Goal: Task Accomplishment & Management: Manage account settings

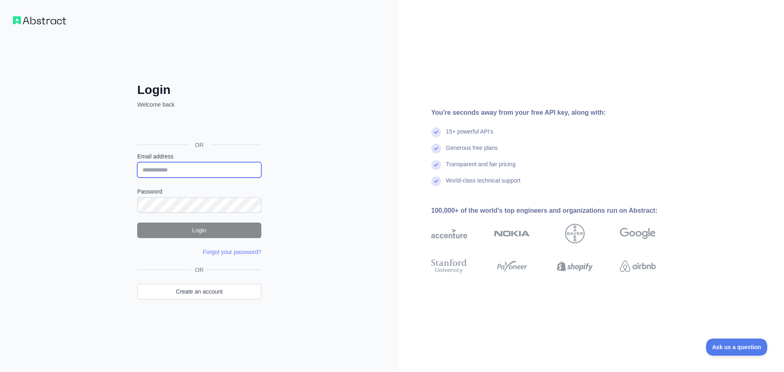
type input "**********"
click at [200, 136] on button "Login" at bounding box center [199, 231] width 124 height 16
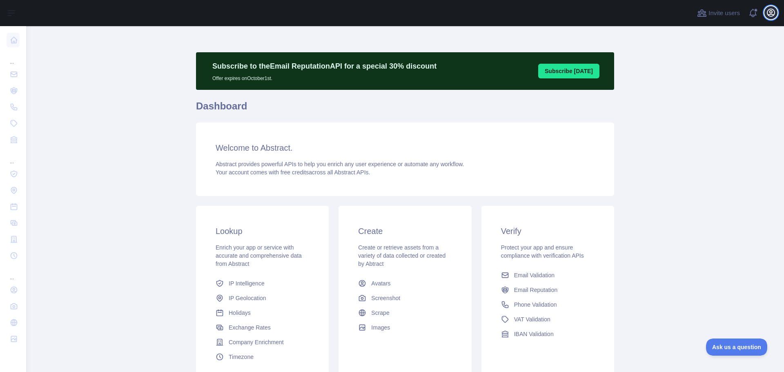
click at [305, 12] on icon "button" at bounding box center [771, 12] width 7 height 7
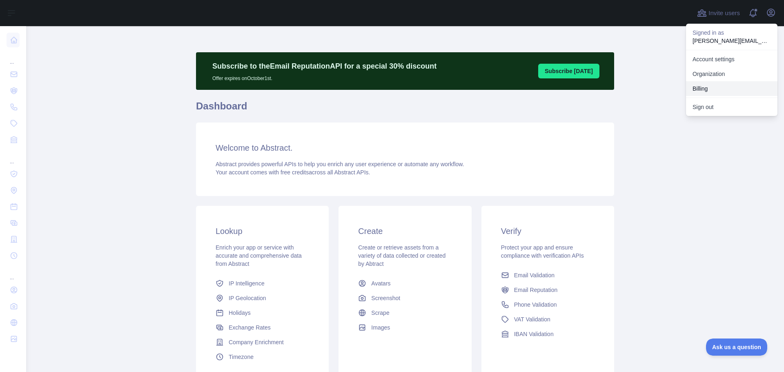
click at [305, 89] on button "Billing" at bounding box center [732, 88] width 92 height 15
